Goal: Task Accomplishment & Management: Manage account settings

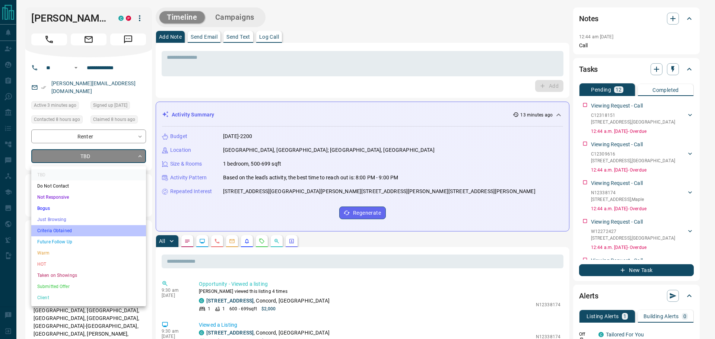
click at [63, 226] on li "Criteria Obtained" at bounding box center [88, 230] width 115 height 11
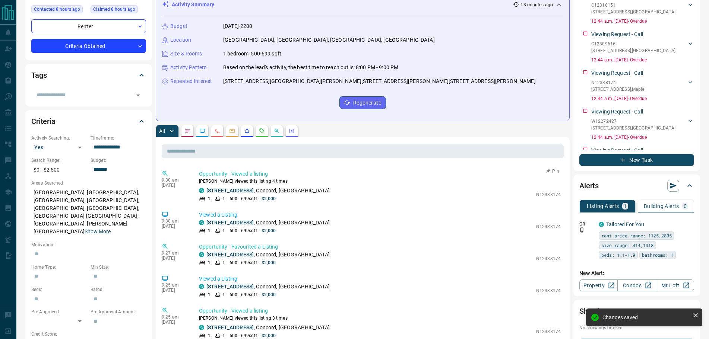
type input "*"
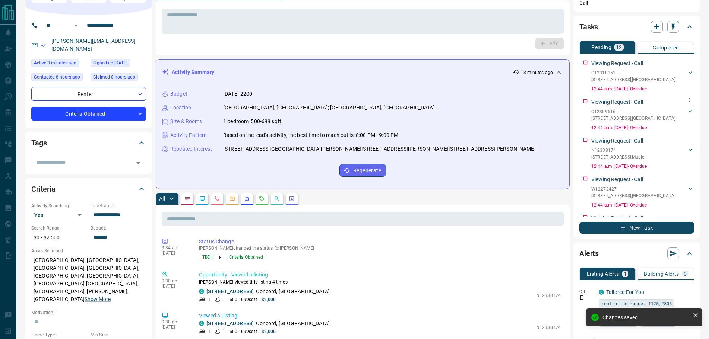
scroll to position [37, 0]
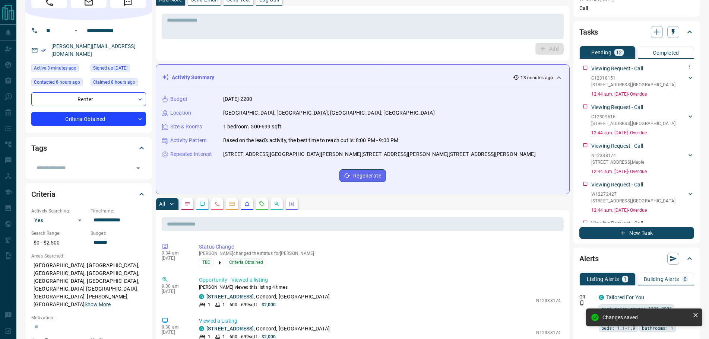
click at [586, 69] on div "Viewing Request - Call C12318151 905 - [STREET_ADDRESS][PERSON_NAME] 4378758660…" at bounding box center [636, 80] width 115 height 36
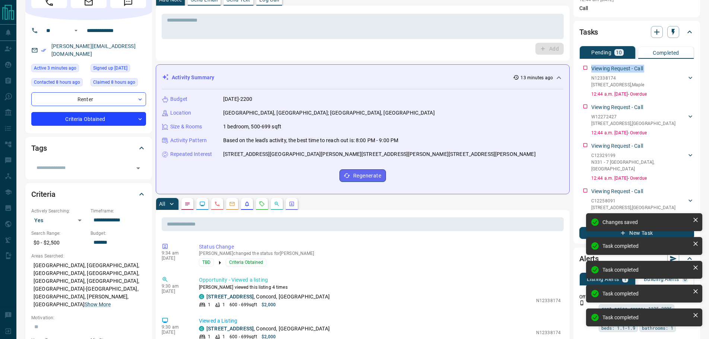
click at [586, 69] on div "Viewing Request - Call N12338174 [STREET_ADDRESS][PERSON_NAME] 4378758660 [PERS…" at bounding box center [636, 80] width 115 height 36
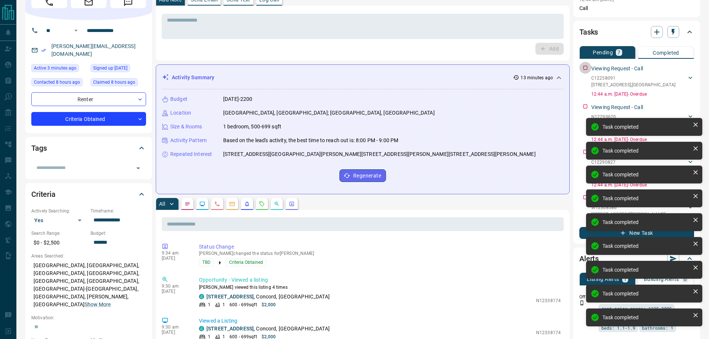
click at [586, 69] on div "Viewing Request - Call C12258091 1404 - [STREET_ADDRESS][GEOGRAPHIC_DATA][PERSO…" at bounding box center [636, 80] width 115 height 36
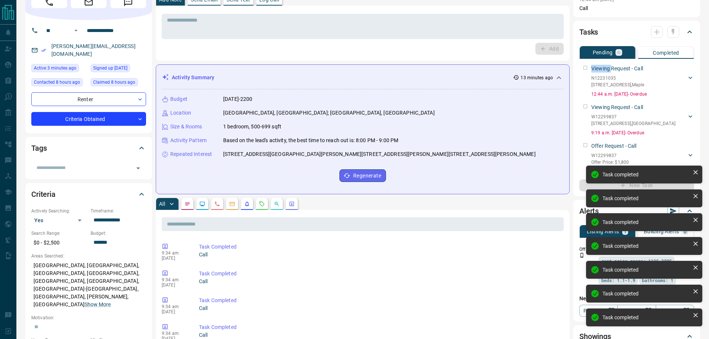
click at [586, 69] on div "Viewing Request - Call N12231035 2406 - [STREET_ADDRESS][PERSON_NAME] 437875866…" at bounding box center [636, 80] width 115 height 36
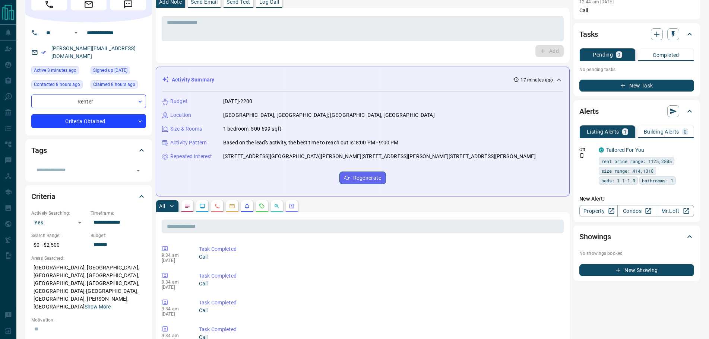
scroll to position [0, 0]
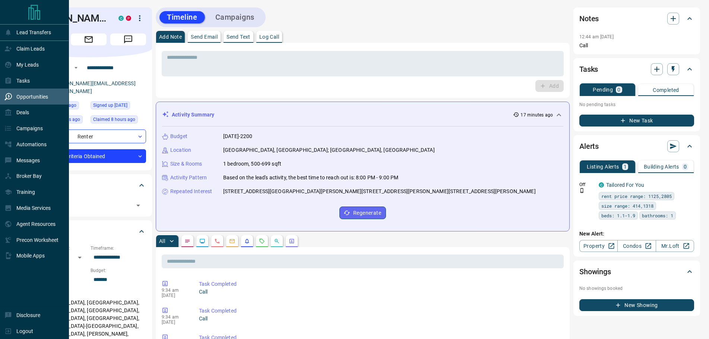
click at [29, 98] on p "Opportunities" at bounding box center [32, 97] width 32 height 6
